Goal: Check status: Check status

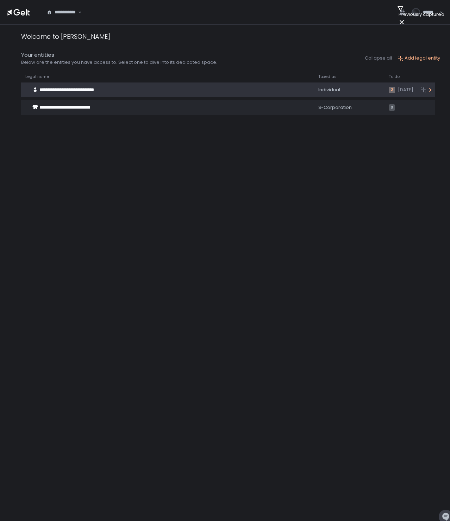
click at [328, 90] on div "Individual" at bounding box center [349, 90] width 62 height 6
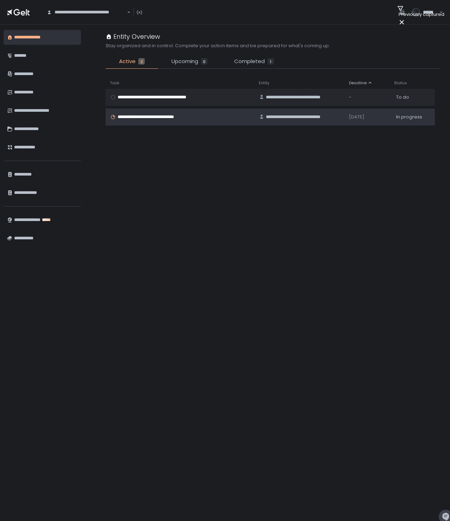
click at [318, 116] on span "**********" at bounding box center [301, 117] width 71 height 6
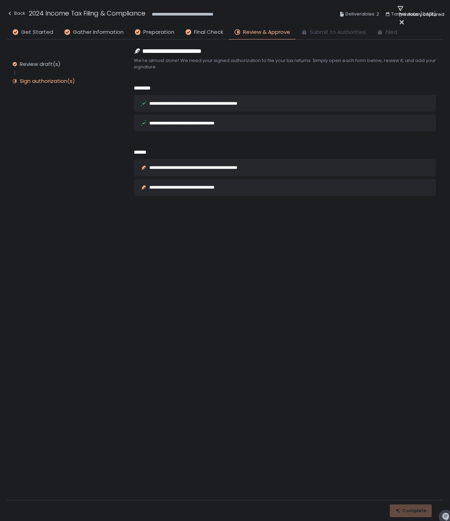
click at [220, 169] on div "**********" at bounding box center [206, 167] width 115 height 5
click at [206, 191] on div "**********" at bounding box center [285, 187] width 288 height 17
